Goal: Feedback & Contribution: Submit feedback/report problem

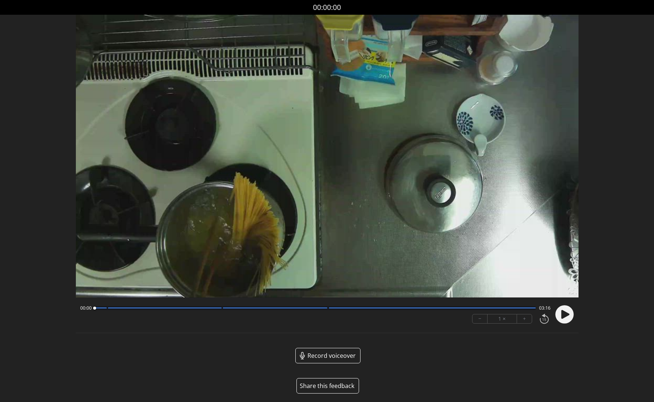
click at [338, 383] on button "Share this feedback" at bounding box center [327, 385] width 63 height 15
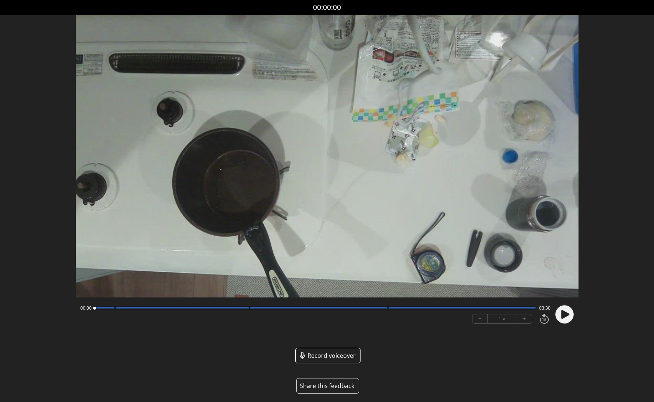
click at [322, 386] on button "Share this feedback" at bounding box center [327, 385] width 63 height 15
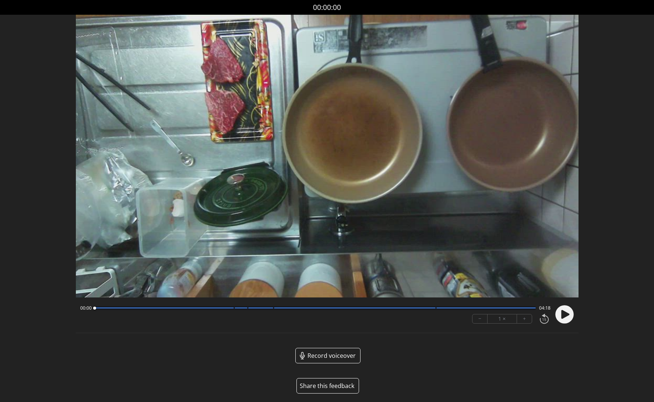
click at [338, 386] on button "Share this feedback" at bounding box center [327, 385] width 63 height 15
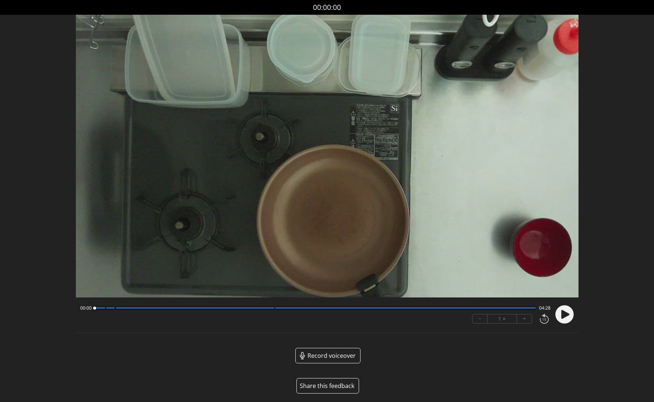
click at [323, 387] on button "Share this feedback" at bounding box center [327, 385] width 63 height 15
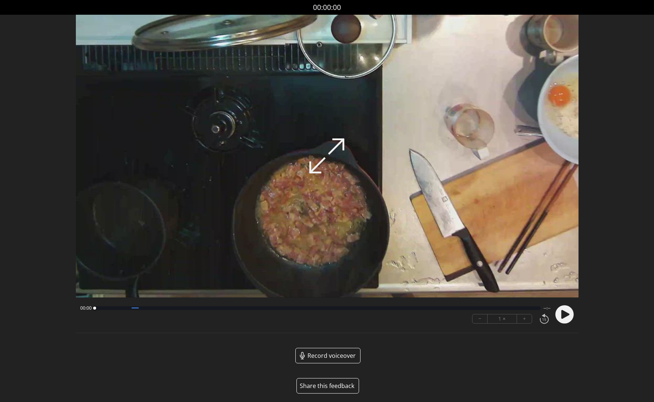
scroll to position [3, 0]
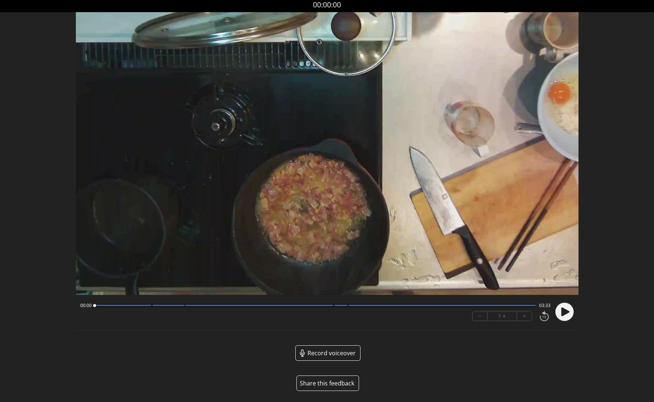
click at [338, 387] on button "Share this feedback" at bounding box center [327, 383] width 63 height 15
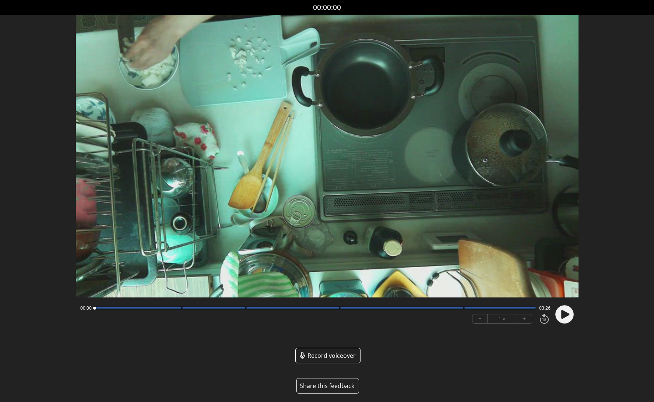
click at [334, 388] on button "Share this feedback" at bounding box center [327, 385] width 63 height 15
